Goal: Check status

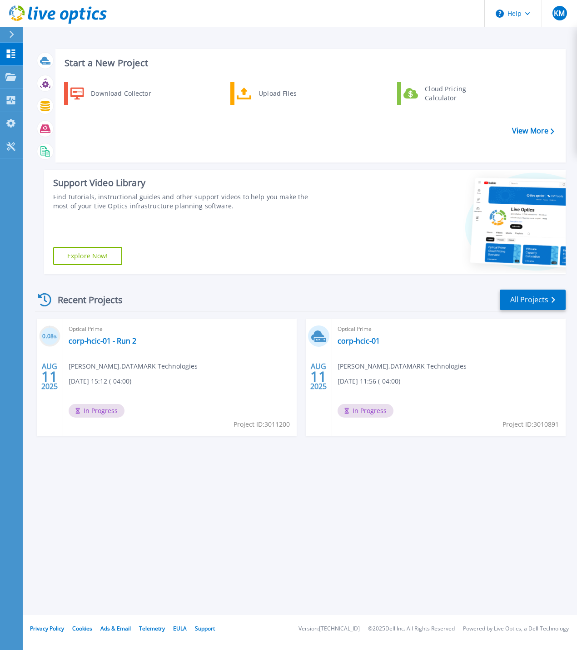
click at [231, 493] on div "Start a New Project Download Collector Upload Files Cloud Pricing Calculator Vi…" at bounding box center [300, 307] width 554 height 615
click at [347, 341] on link "corp-hcic-01" at bounding box center [358, 341] width 42 height 9
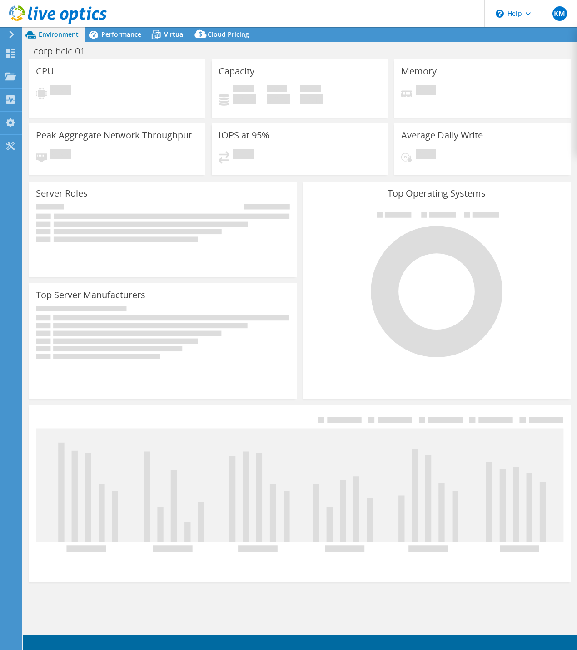
select select "USD"
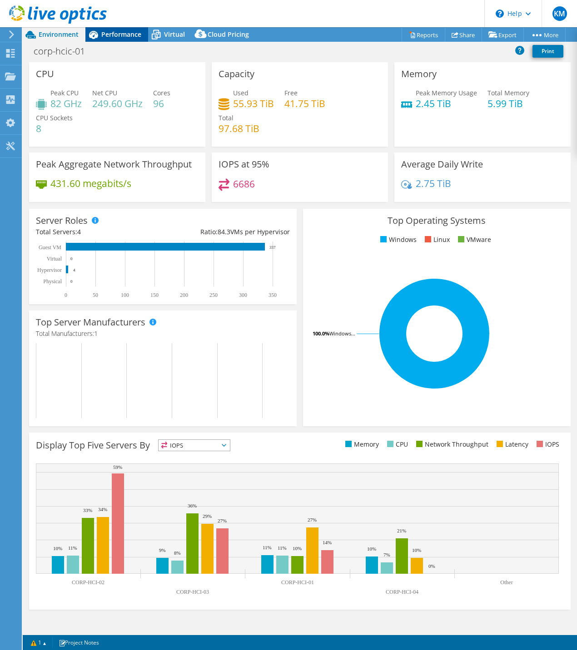
click at [123, 28] on div "Performance" at bounding box center [116, 34] width 63 height 15
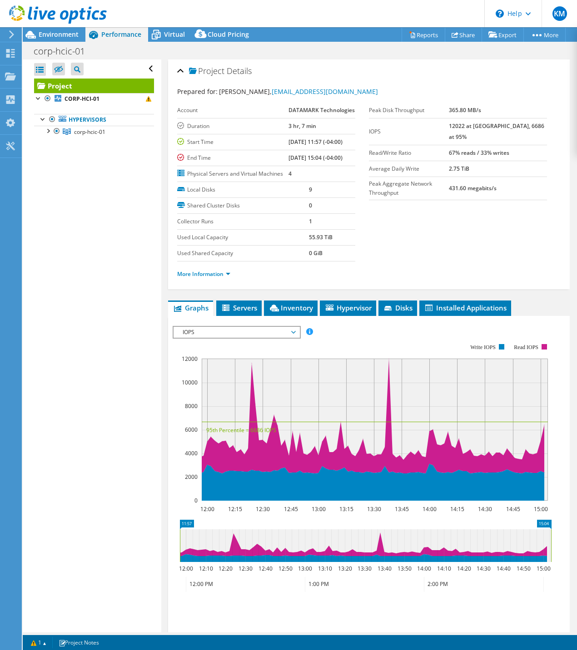
scroll to position [95, 0]
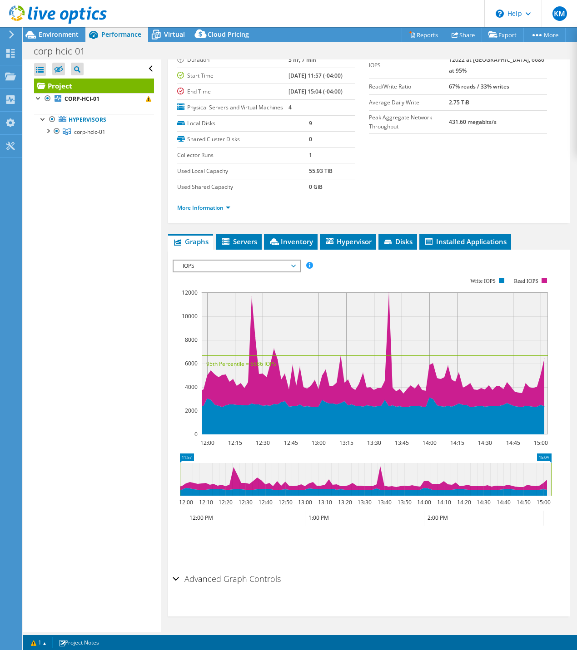
click at [195, 580] on h2 "Advanced Graph Controls" at bounding box center [227, 579] width 108 height 18
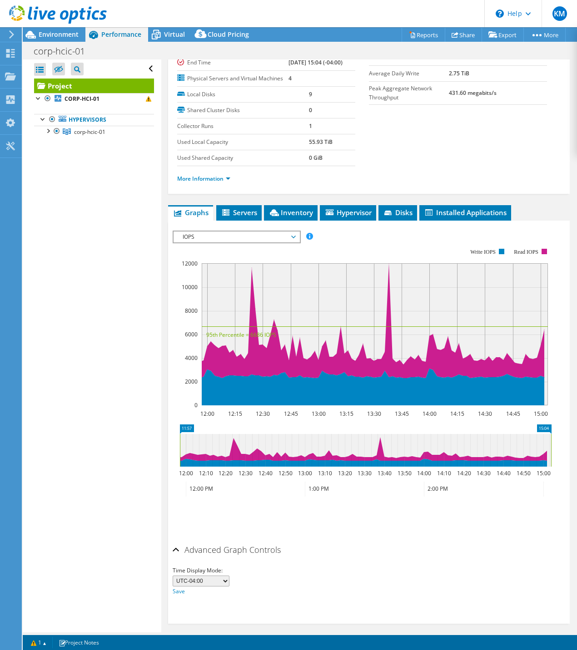
scroll to position [132, 0]
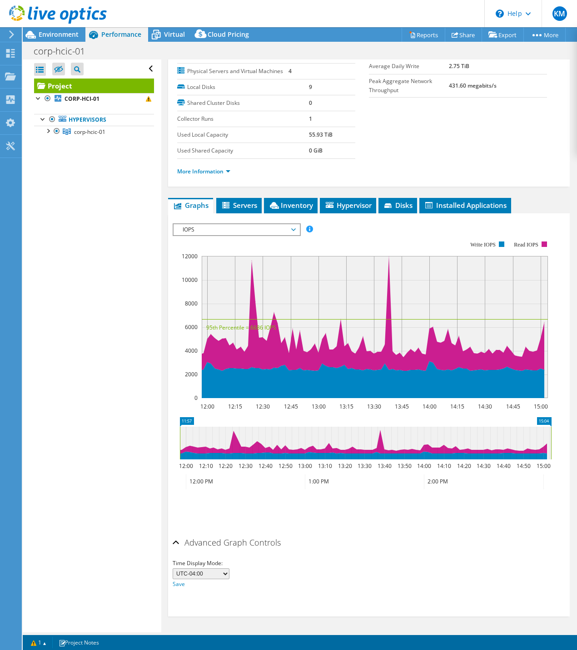
click at [270, 542] on h2 "Advanced Graph Controls" at bounding box center [227, 543] width 108 height 18
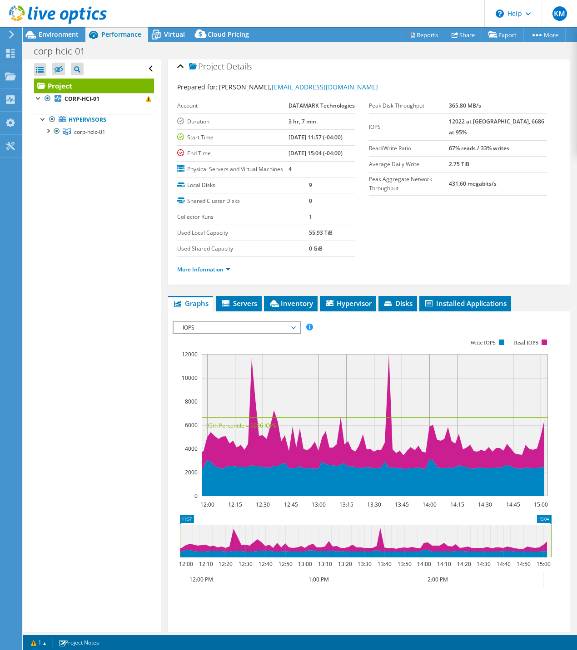
scroll to position [0, 0]
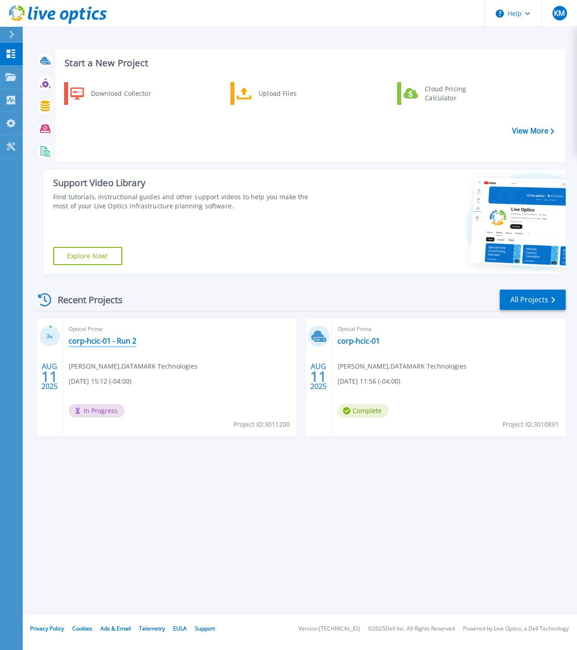
click at [112, 341] on link "corp-hcic-01 - Run 2" at bounding box center [103, 341] width 68 height 9
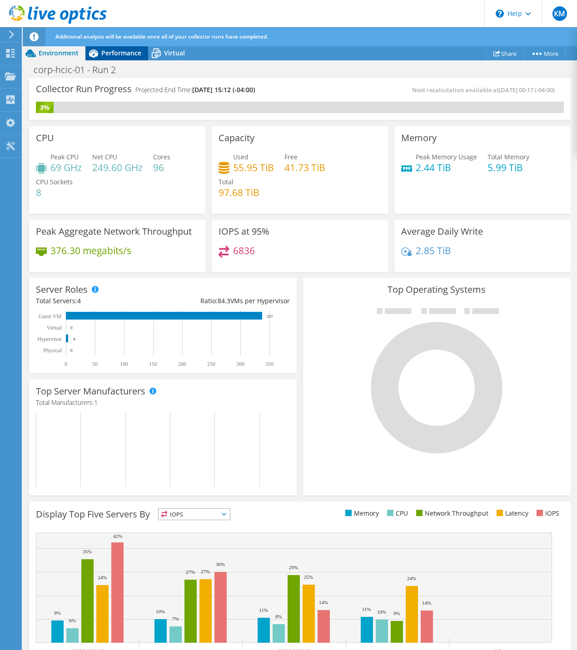
click at [114, 51] on span "Performance" at bounding box center [121, 53] width 40 height 9
